Goal: Book appointment/travel/reservation

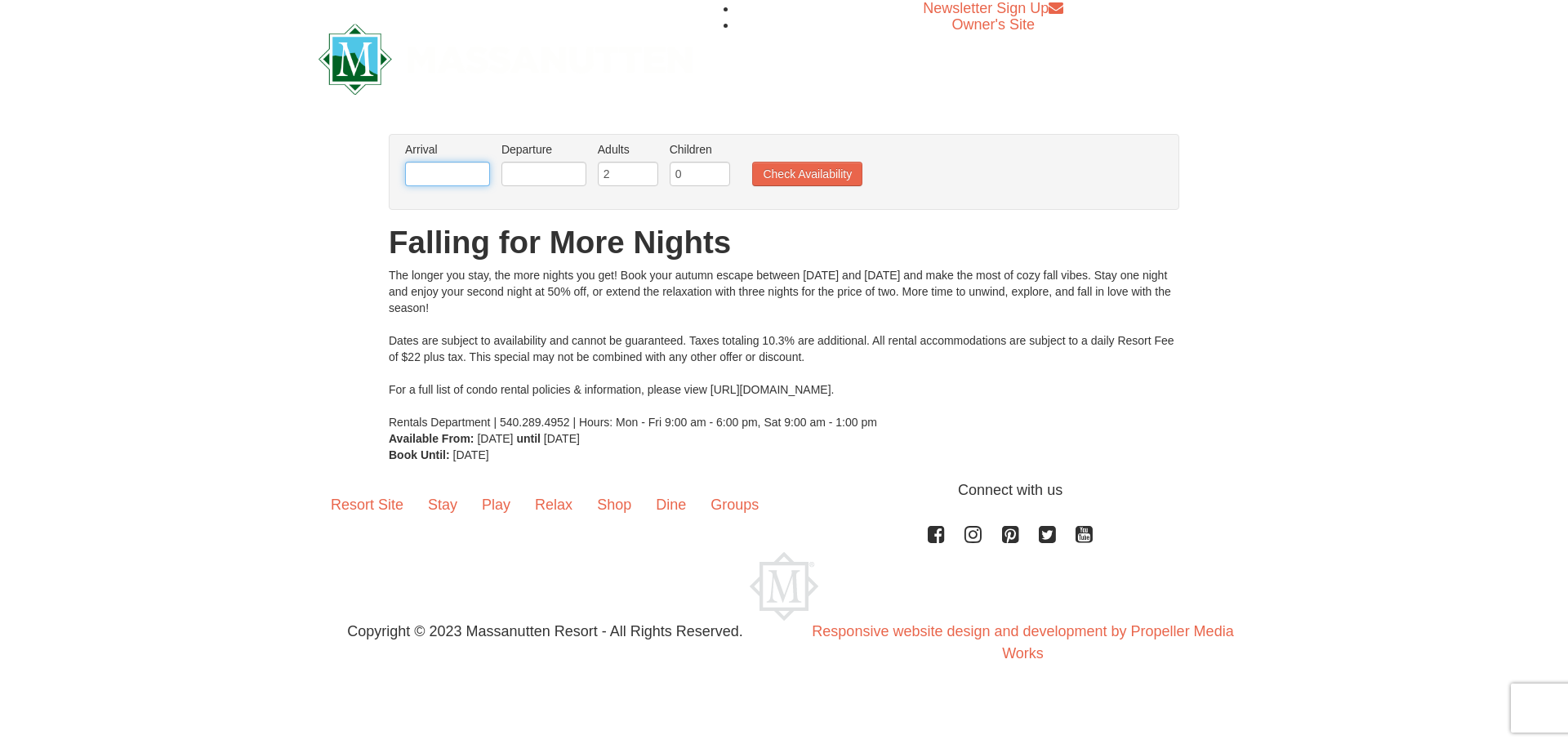
click at [435, 172] on input "text" at bounding box center [448, 174] width 85 height 24
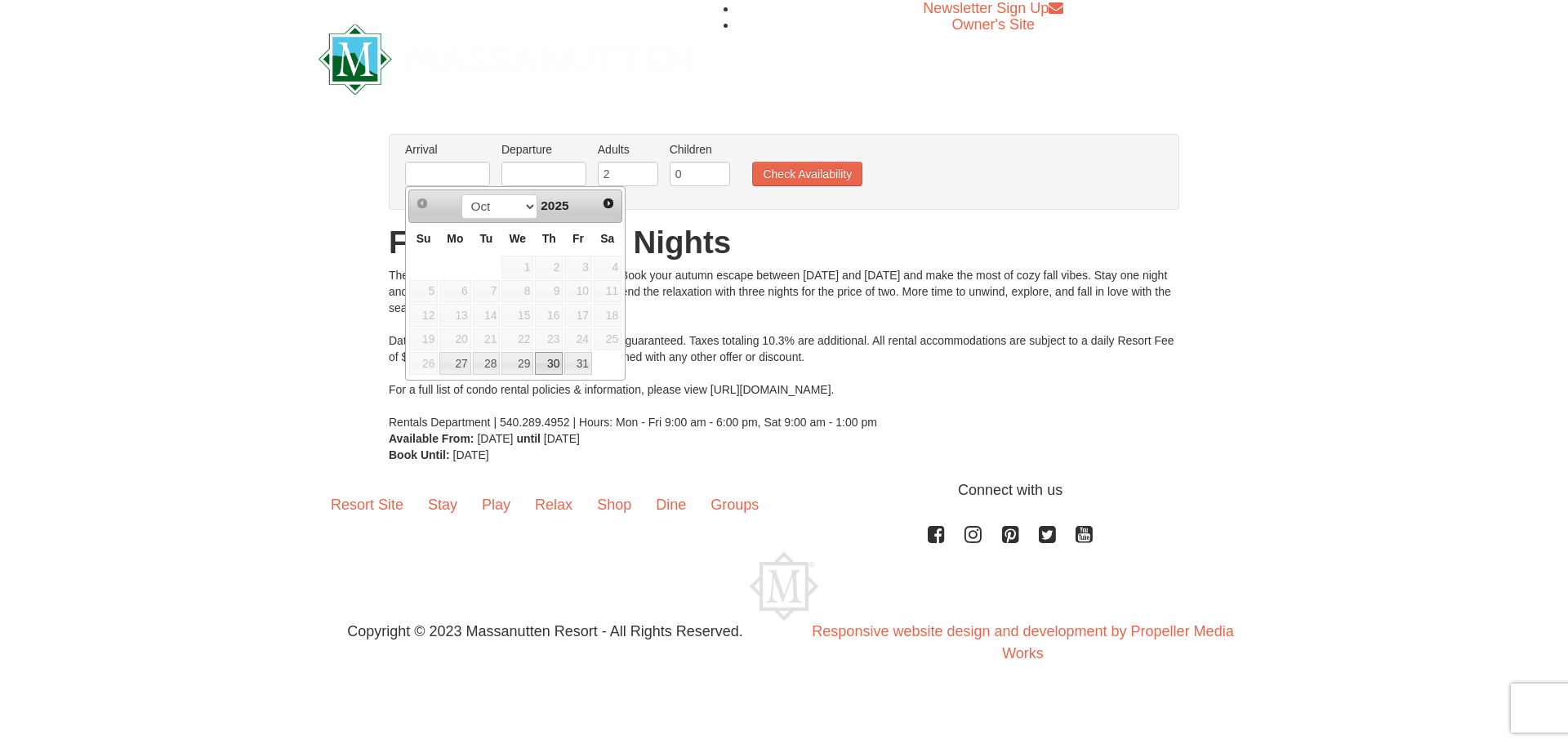
click at [546, 362] on link "30" at bounding box center [549, 363] width 28 height 23
type input "[DATE]"
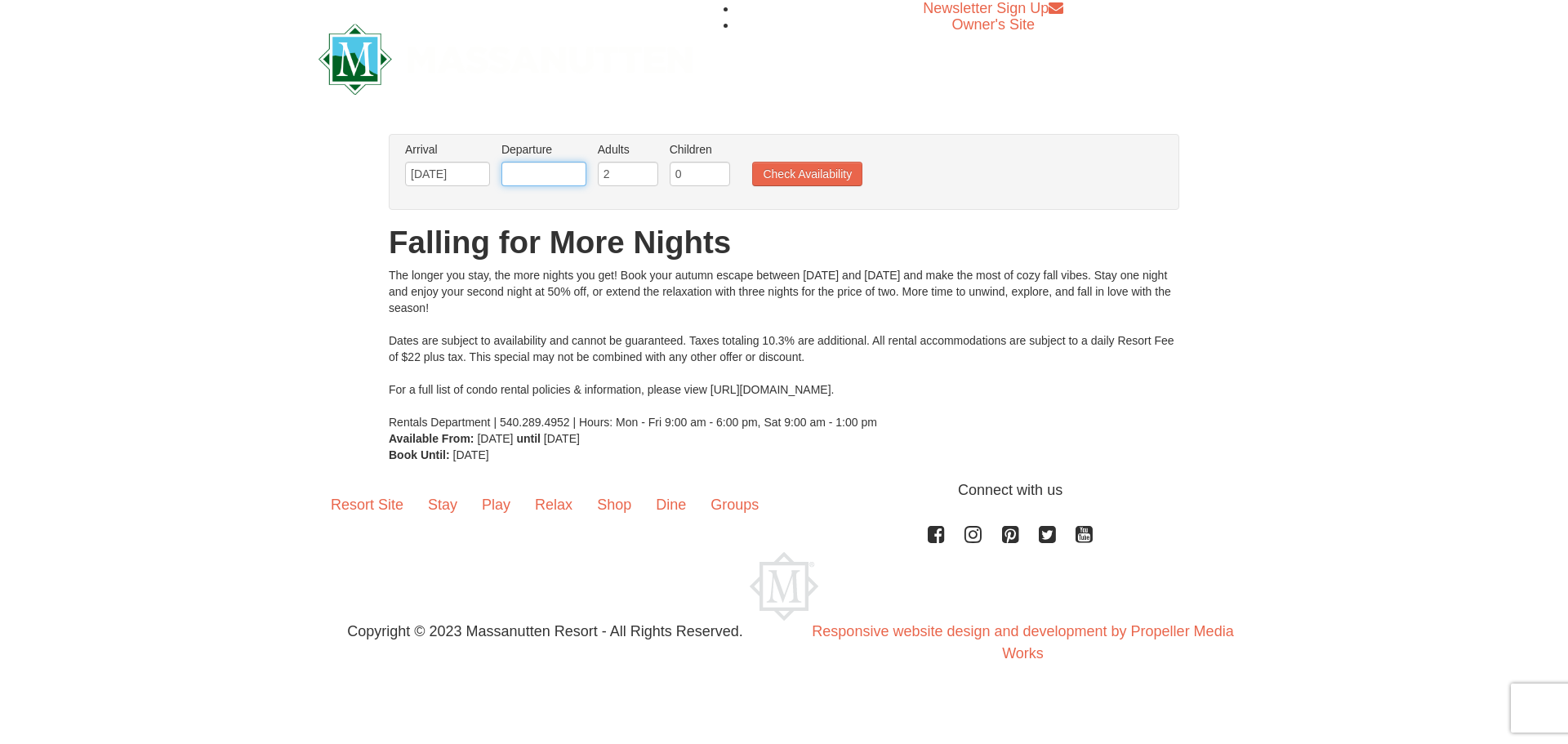
click at [562, 176] on input "text" at bounding box center [544, 174] width 85 height 24
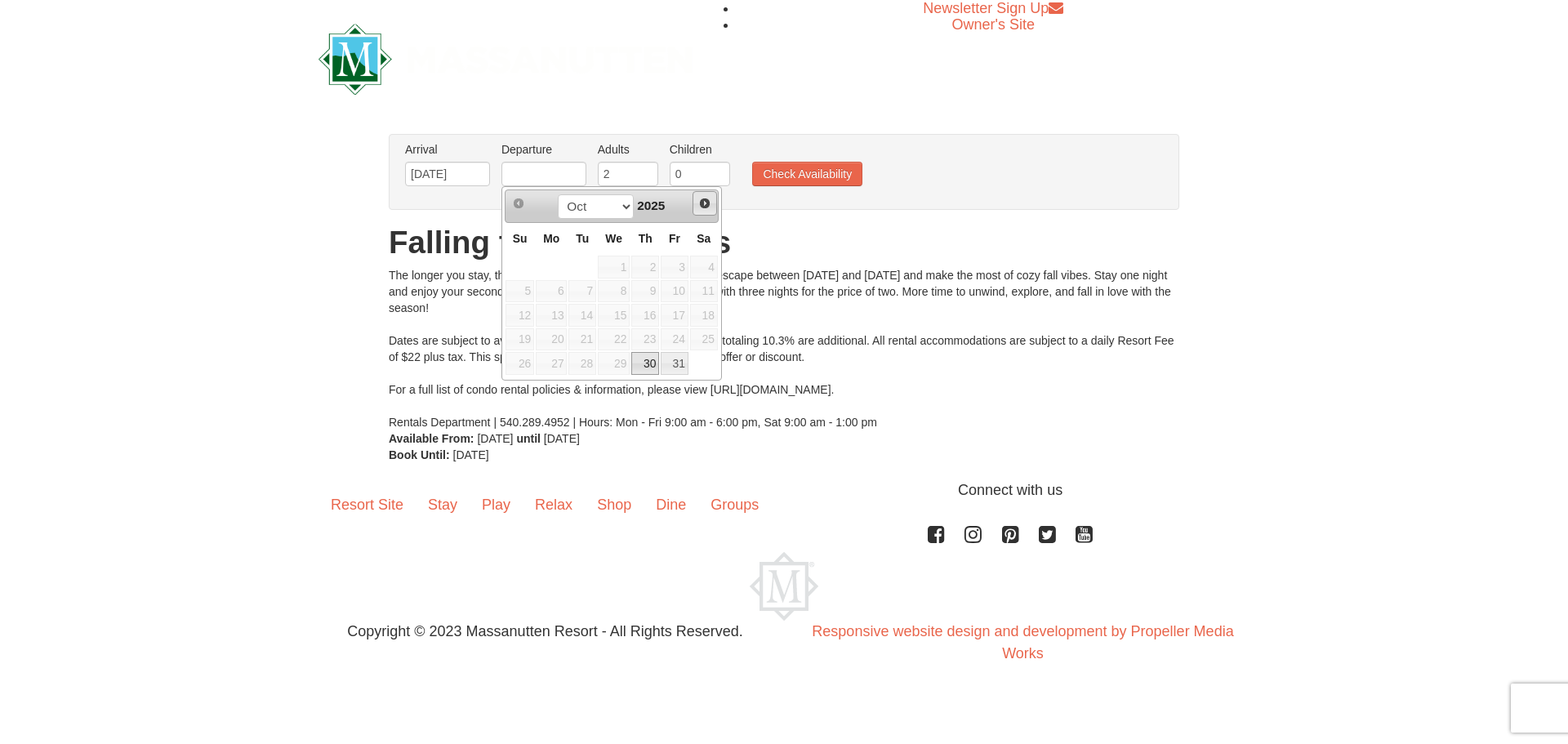
click at [700, 204] on span "Next" at bounding box center [705, 204] width 13 height 13
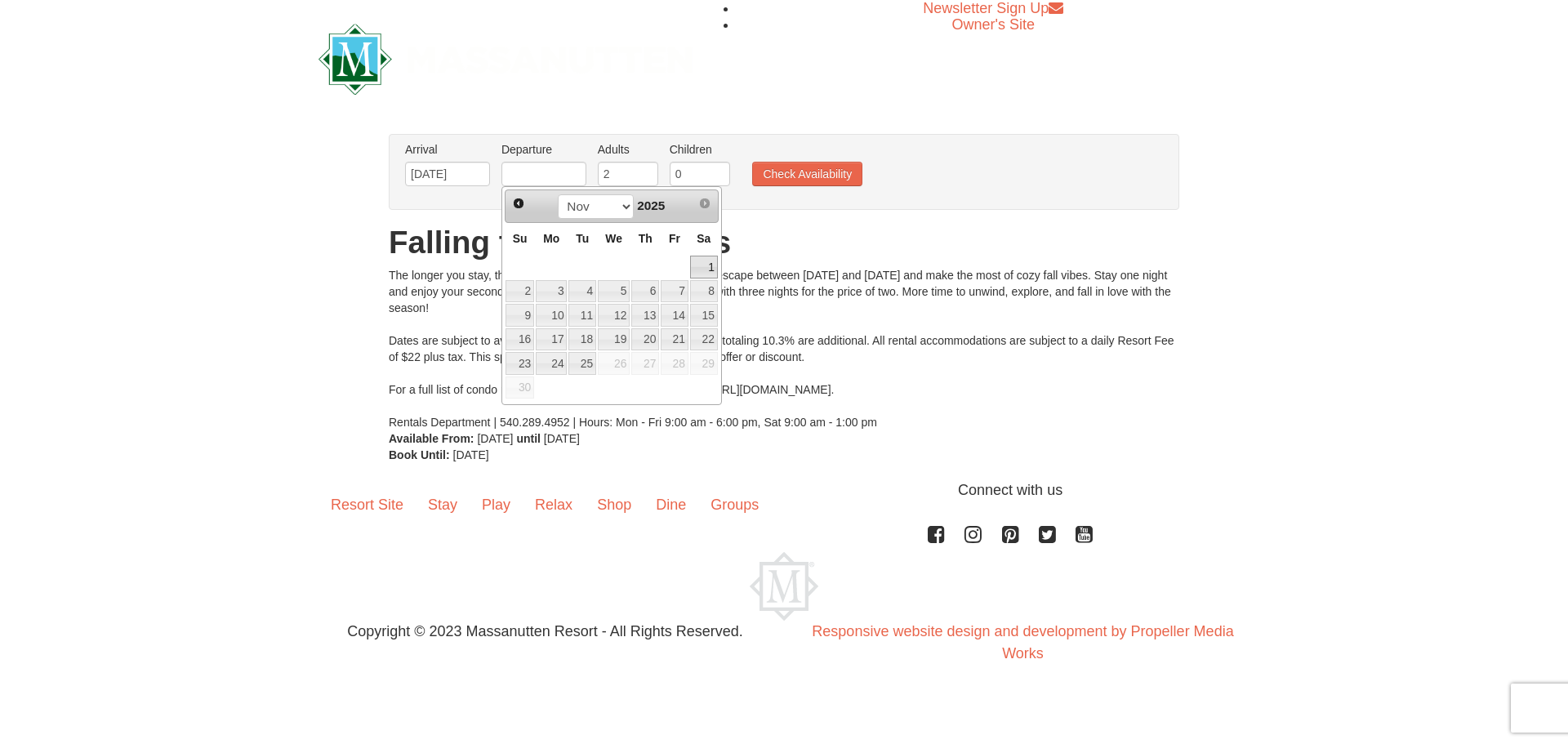
click at [707, 271] on link "1" at bounding box center [704, 267] width 28 height 23
type input "[DATE]"
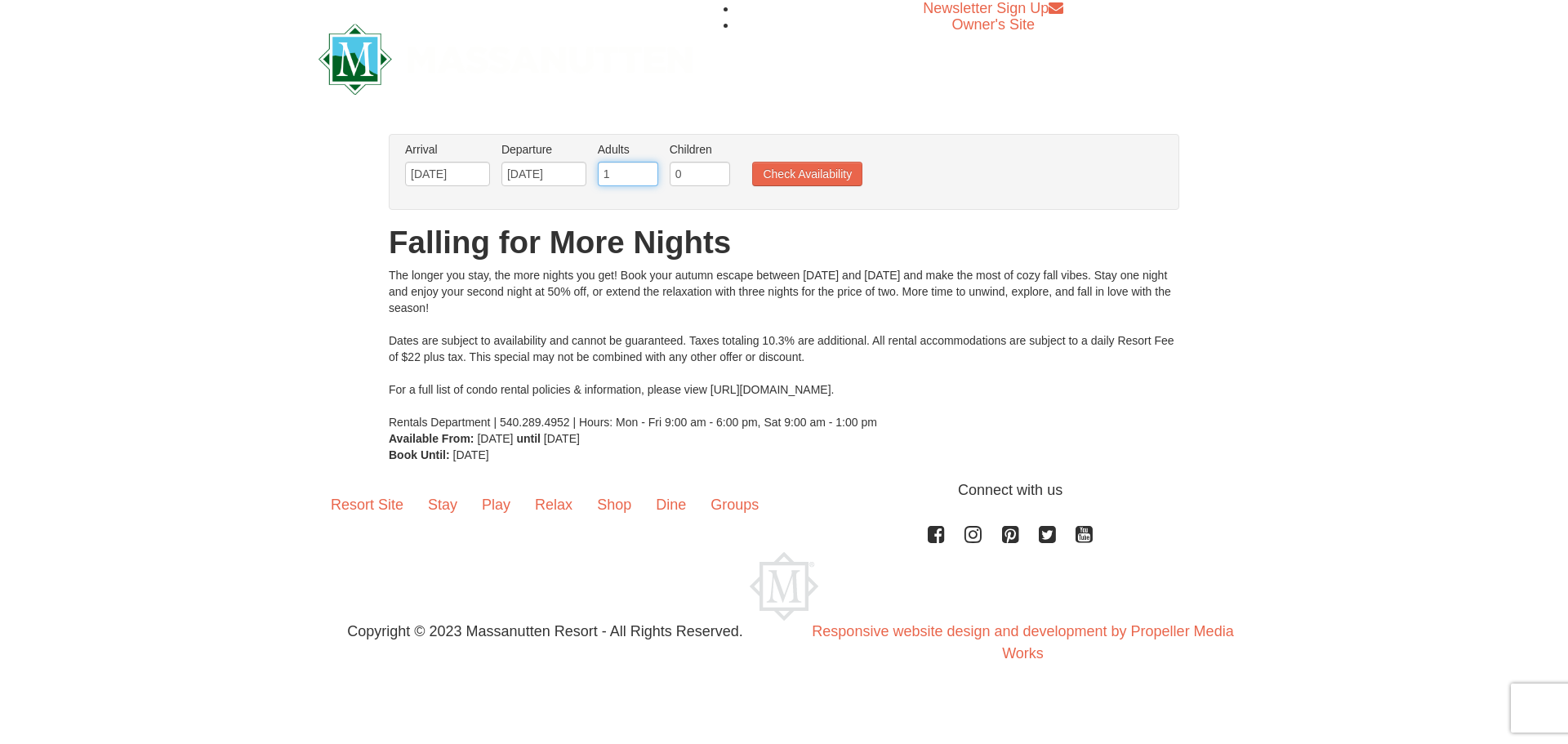
type input "1"
click at [648, 178] on input "1" at bounding box center [627, 174] width 60 height 24
click at [777, 179] on button "Check Availability" at bounding box center [807, 174] width 110 height 24
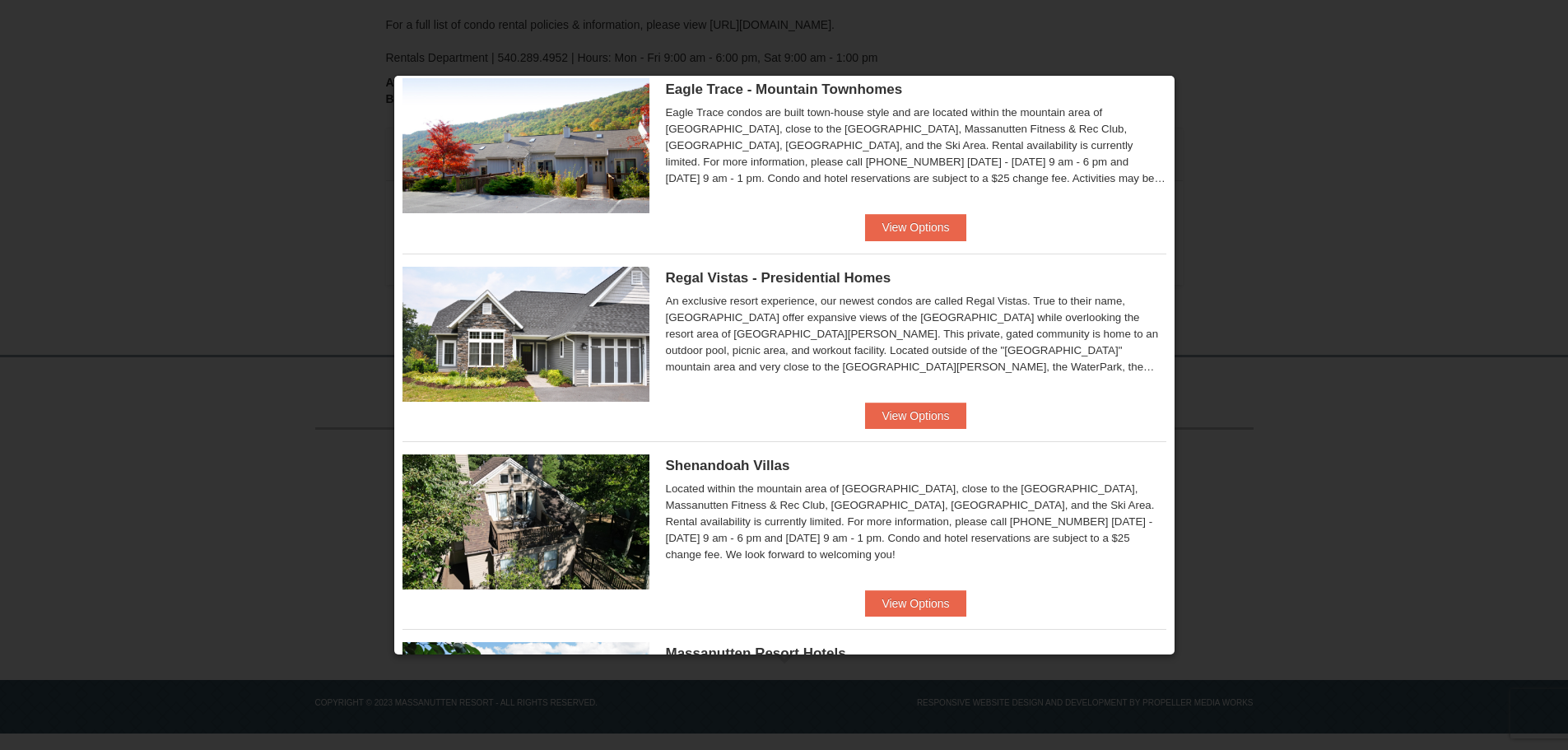
scroll to position [55, 0]
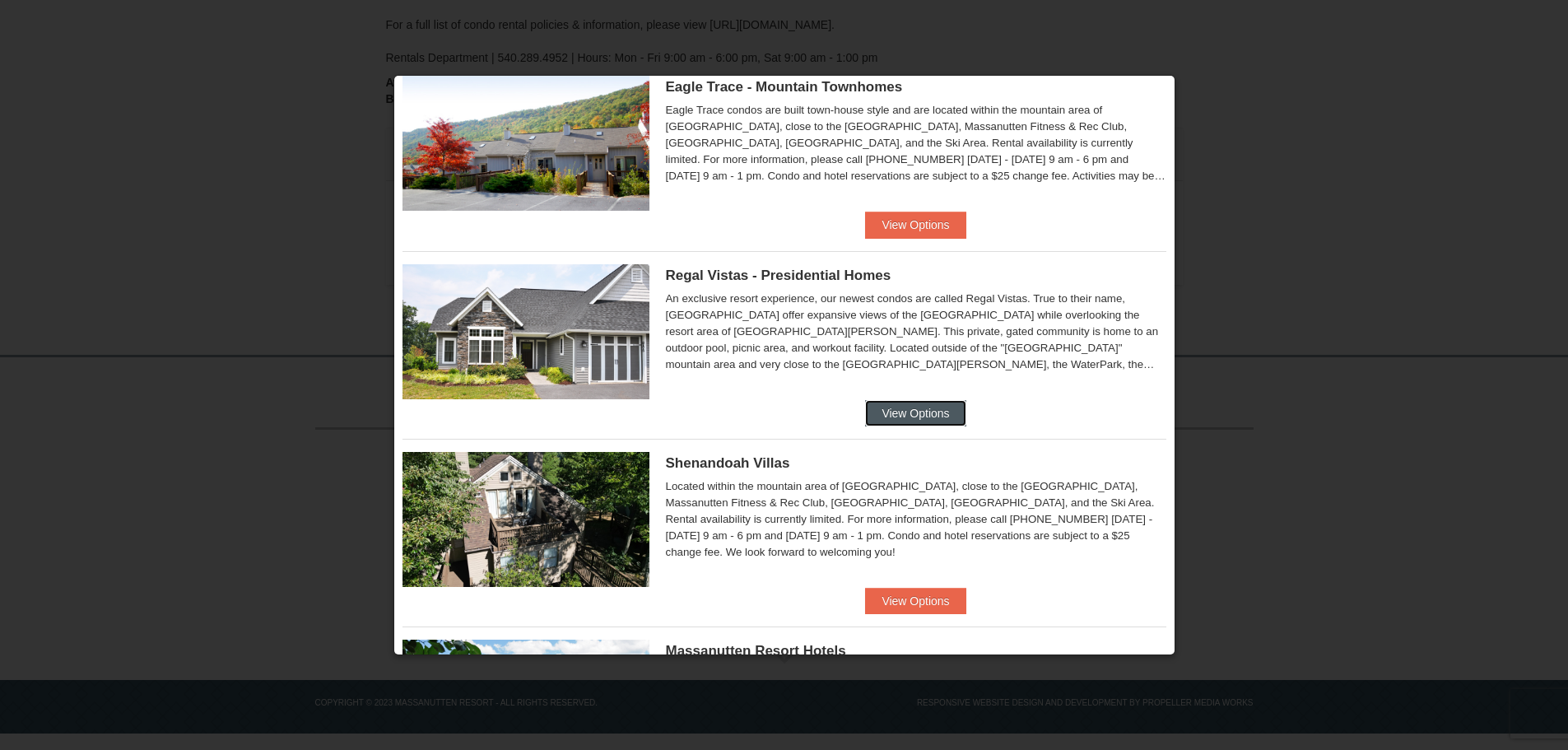
click at [909, 414] on button "View Options" at bounding box center [915, 413] width 101 height 26
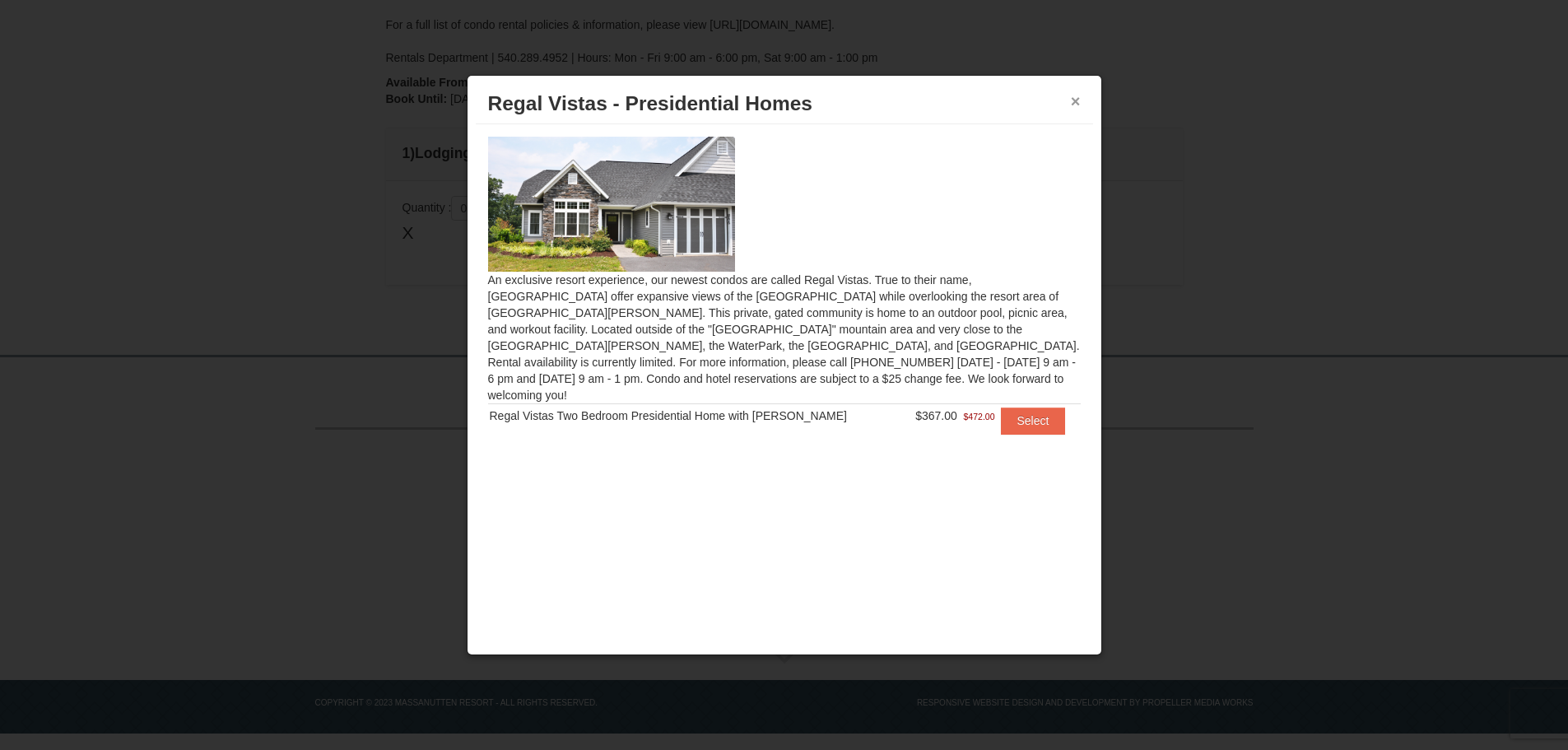
click at [1077, 98] on button "×" at bounding box center [1075, 102] width 10 height 17
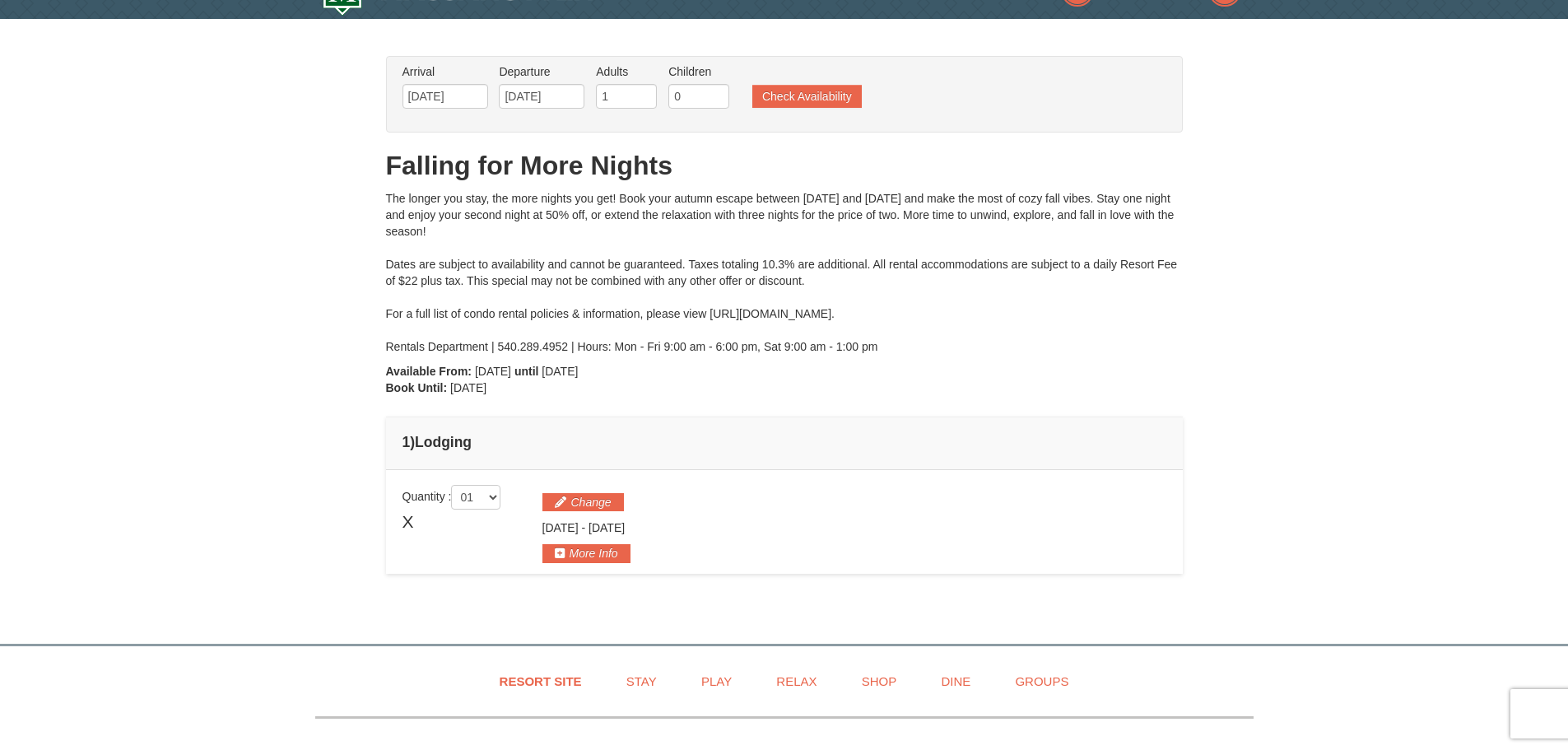
scroll to position [0, 0]
